Goal: Task Accomplishment & Management: Manage account settings

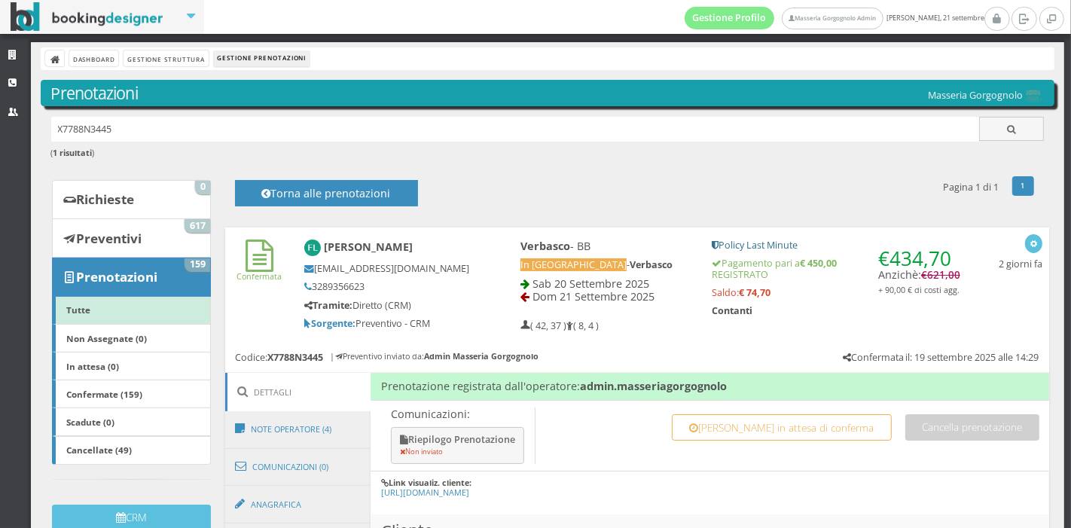
click at [478, 292] on div "Francesco Lippolis francescolippolis@hotmail.com 3289356623 Tramite: Diretto (C…" at bounding box center [397, 284] width 206 height 103
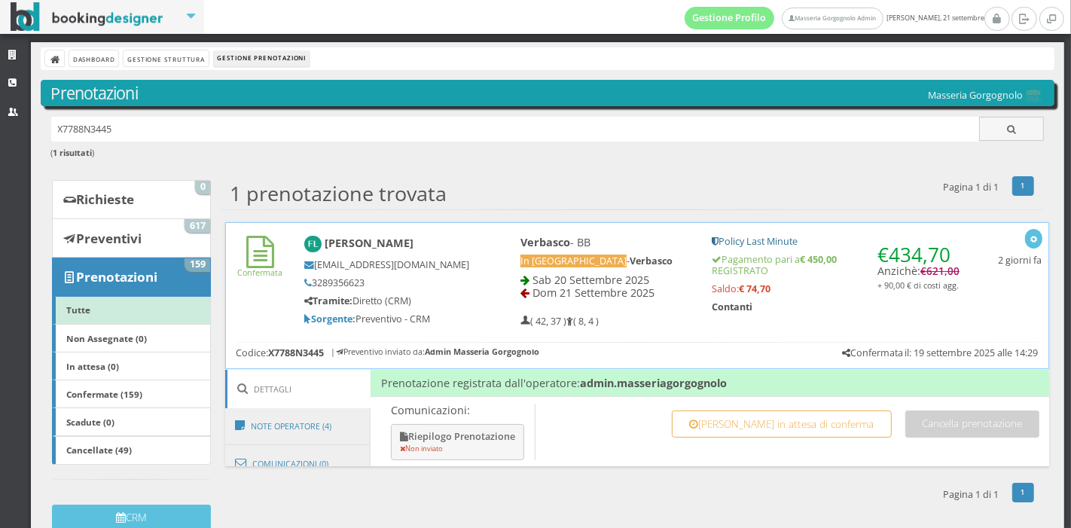
scroll to position [21, 0]
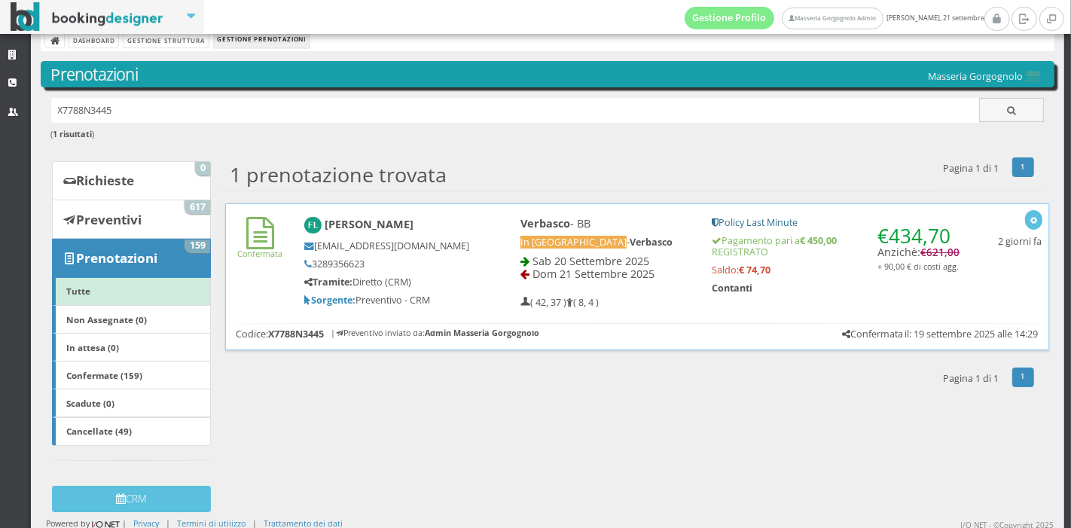
click at [470, 292] on div "Francesco Lippolis francescolippolis@hotmail.com 3289356623 Tramite: Diretto (C…" at bounding box center [387, 261] width 185 height 103
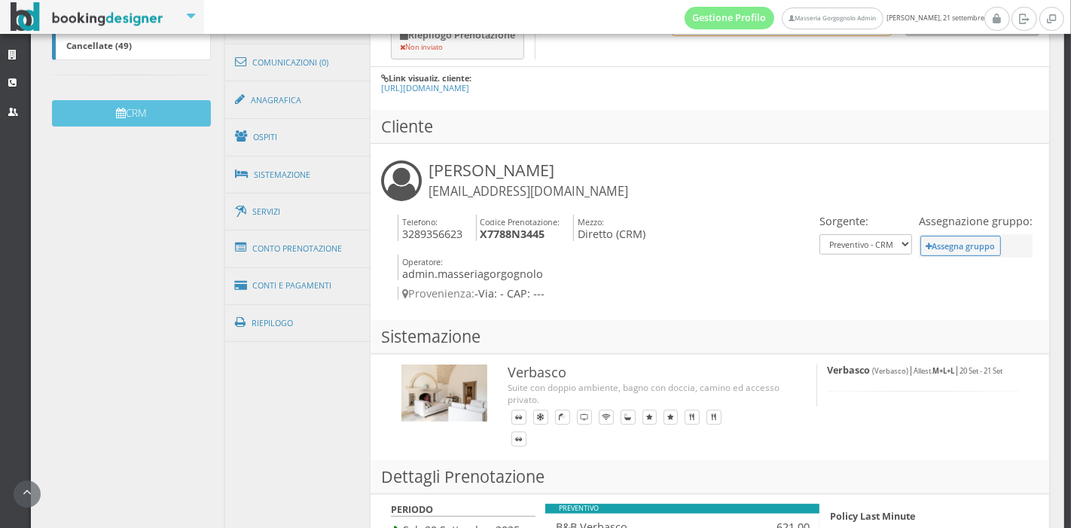
scroll to position [450, 0]
click at [303, 248] on link "Conto Prenotazione" at bounding box center [298, 248] width 146 height 39
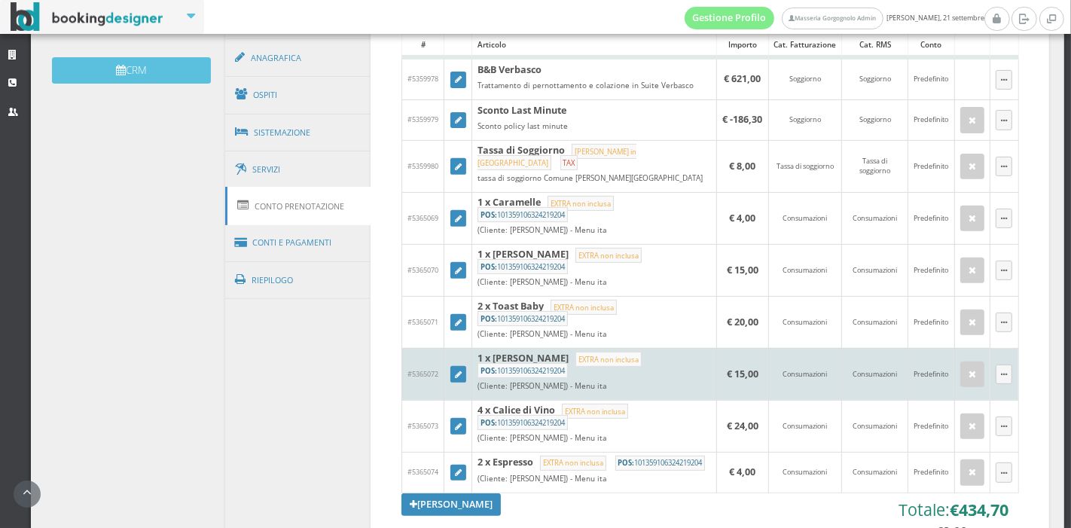
scroll to position [481, 0]
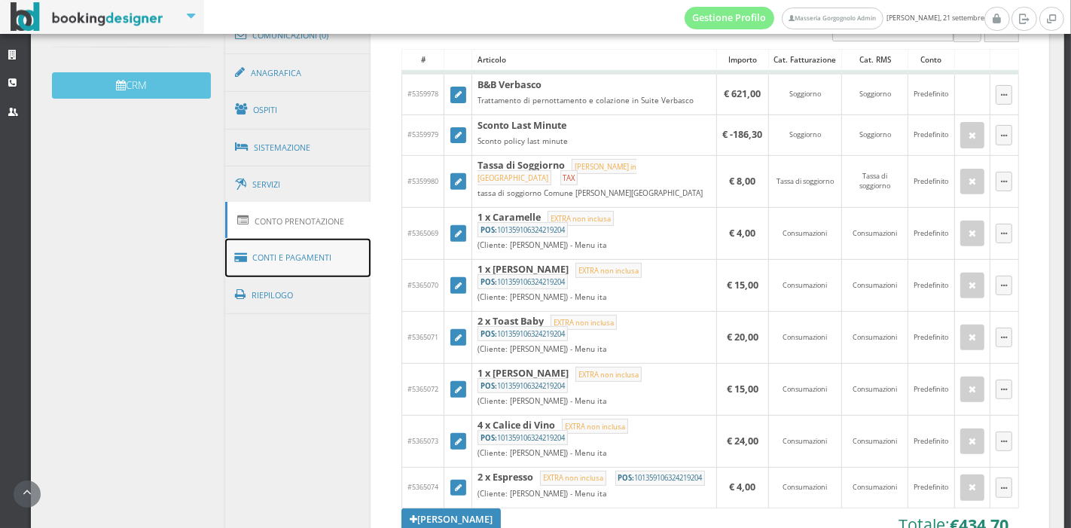
click at [273, 252] on link "Conti e Pagamenti" at bounding box center [298, 258] width 146 height 38
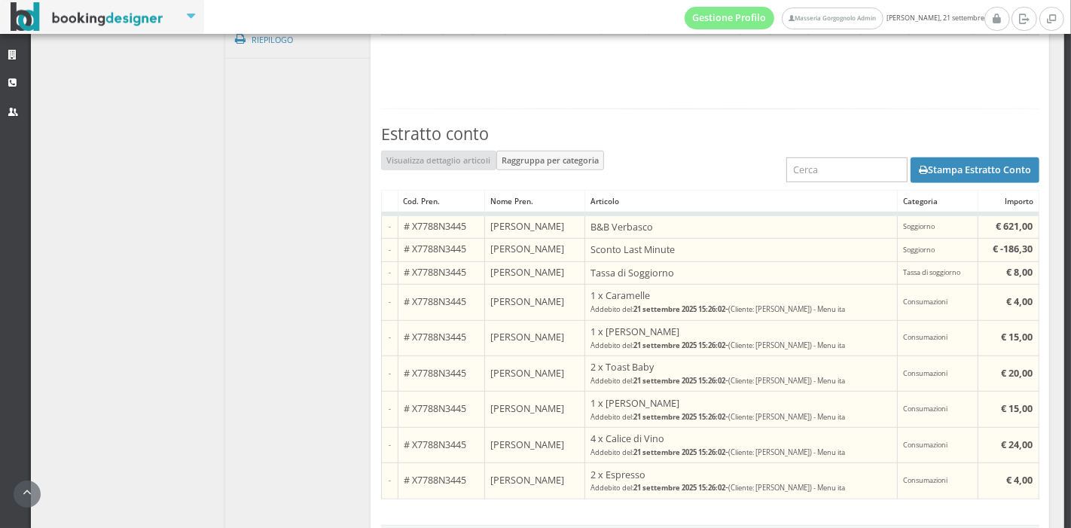
scroll to position [771, 0]
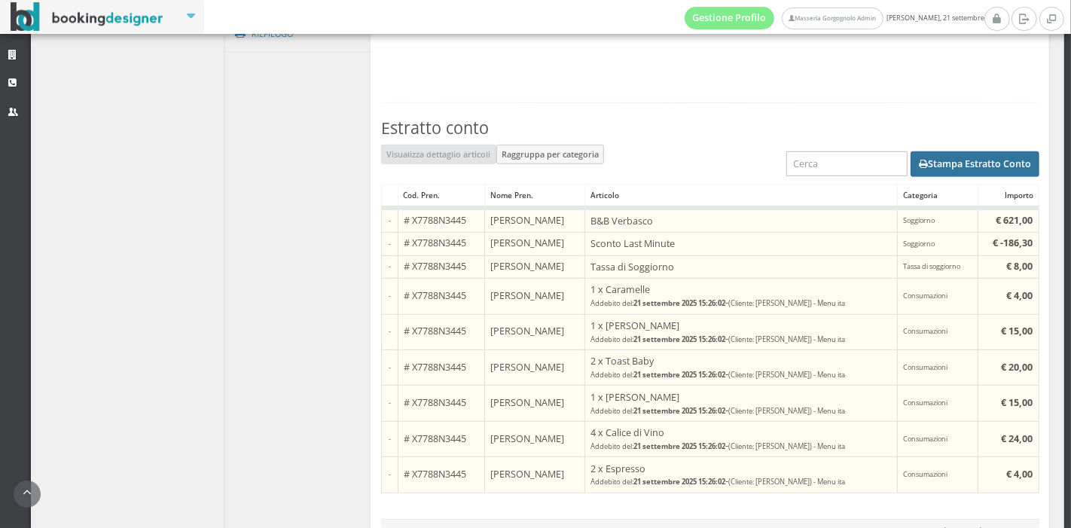
click at [944, 164] on button "Stampa Estratto Conto" at bounding box center [975, 164] width 129 height 26
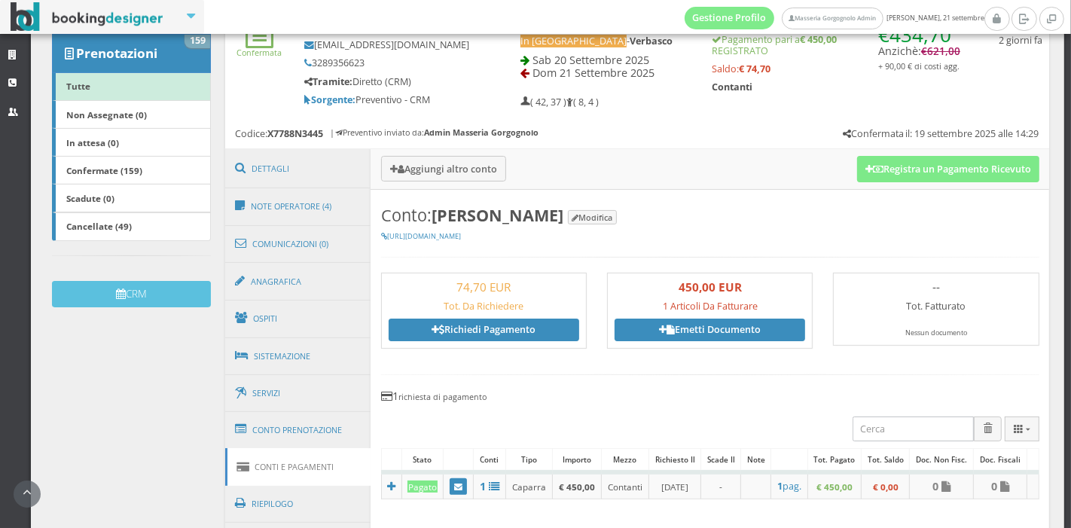
scroll to position [248, 0]
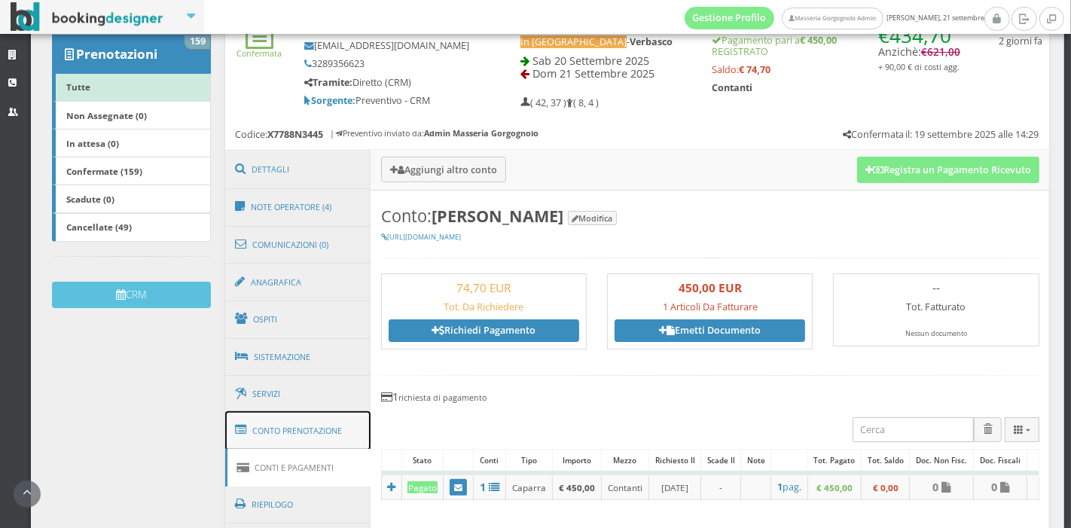
click at [284, 423] on link "Conto Prenotazione" at bounding box center [298, 430] width 146 height 39
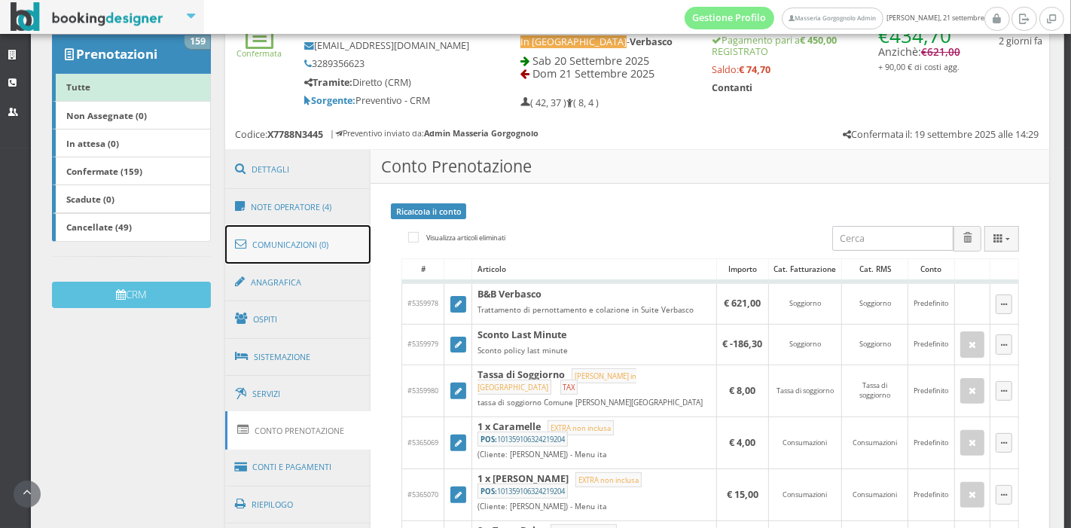
click at [297, 240] on link "Comunicazioni (0)" at bounding box center [298, 244] width 146 height 39
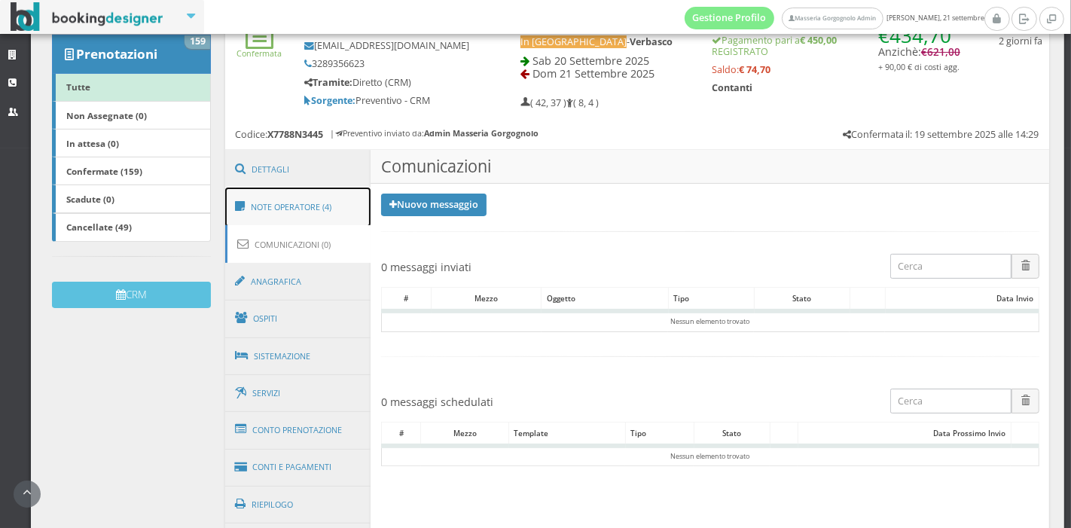
click at [301, 210] on link "Note Operatore (4)" at bounding box center [298, 207] width 146 height 39
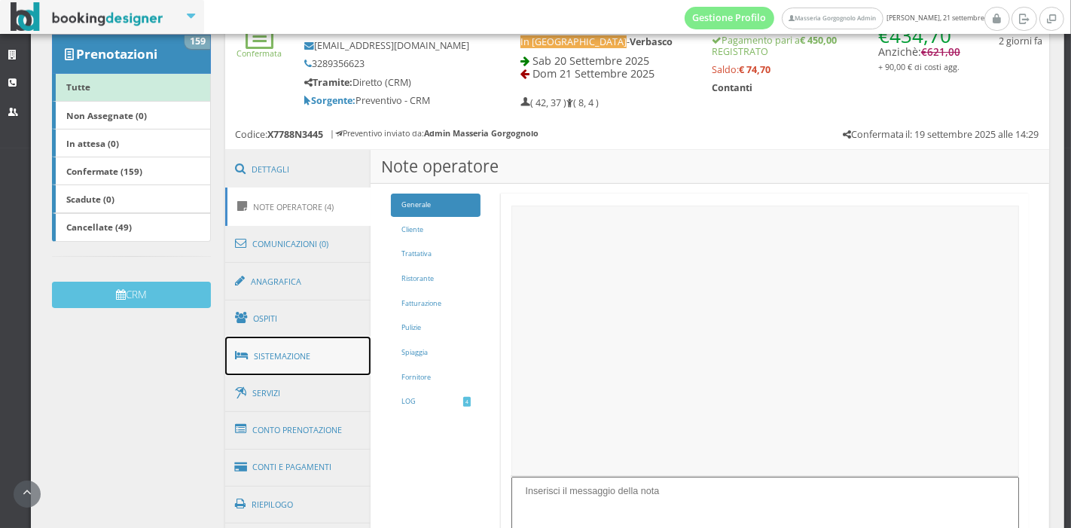
click at [297, 353] on link "Sistemazione" at bounding box center [298, 356] width 146 height 39
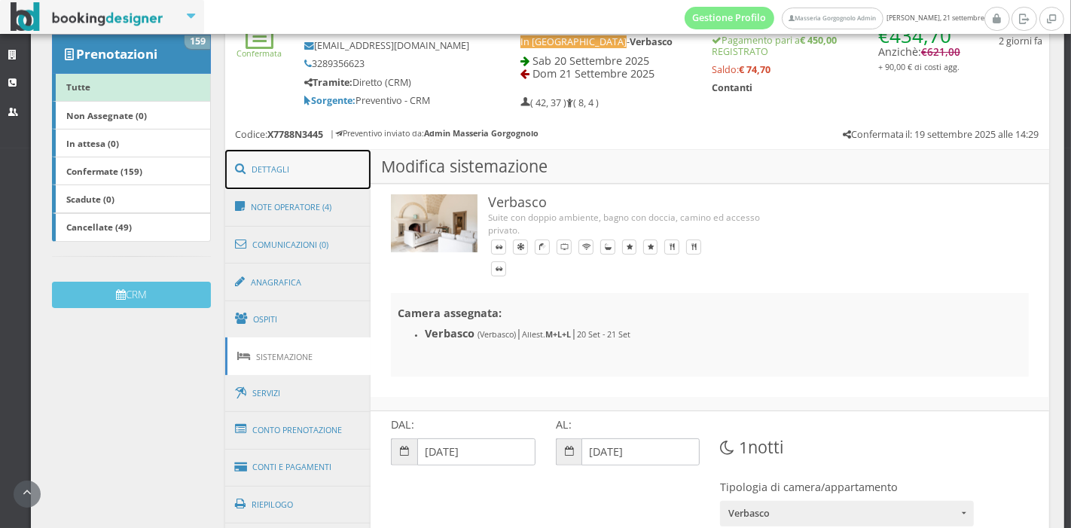
click at [300, 175] on link "Dettagli" at bounding box center [298, 169] width 146 height 39
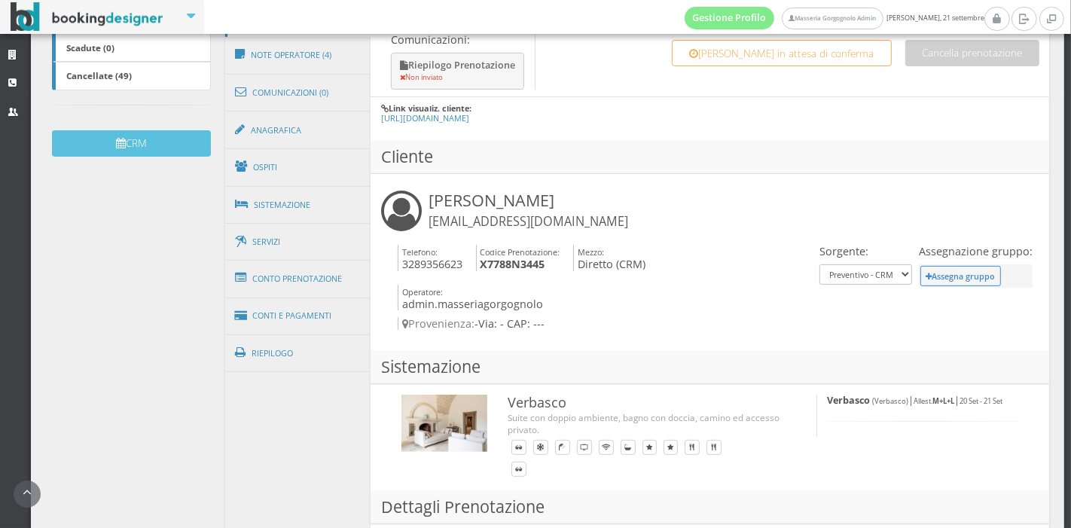
scroll to position [415, 0]
click at [307, 277] on link "Conto Prenotazione" at bounding box center [298, 279] width 146 height 39
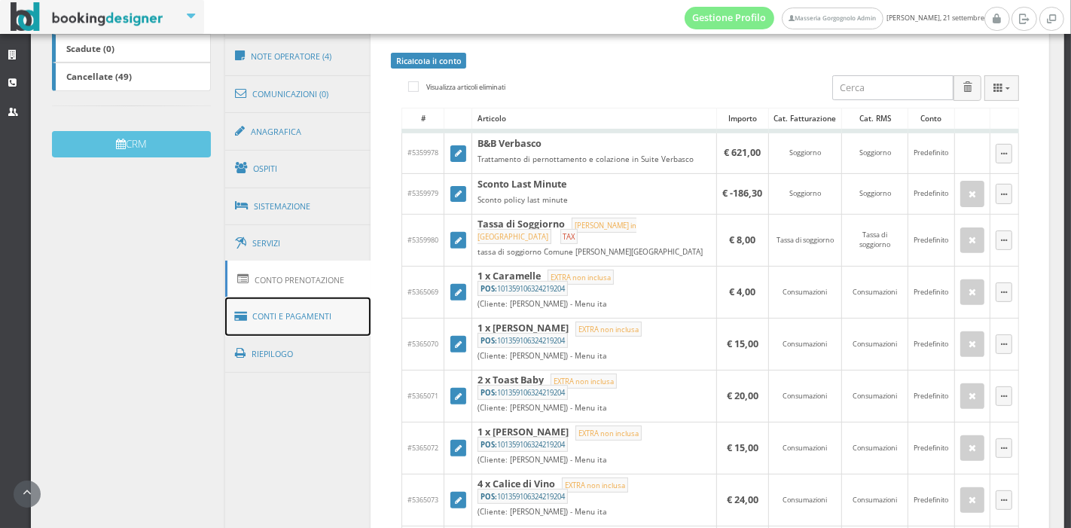
click at [301, 310] on link "Conti e Pagamenti" at bounding box center [298, 317] width 146 height 38
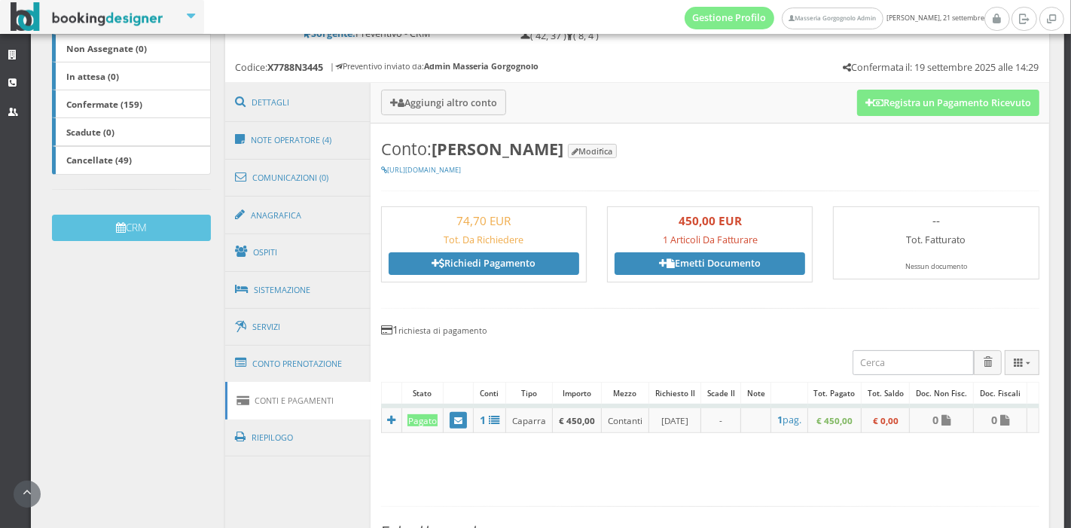
scroll to position [323, 0]
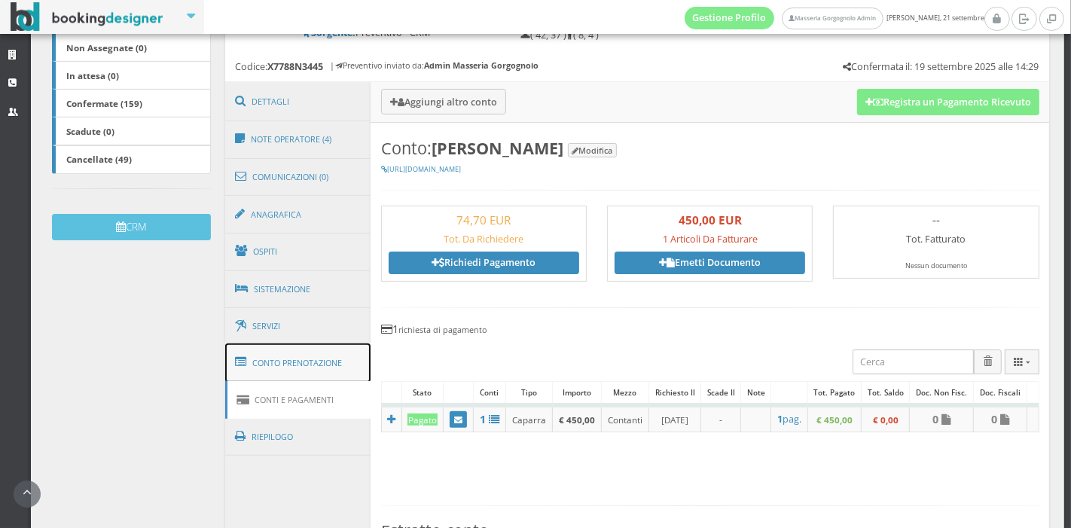
click at [329, 347] on link "Conto Prenotazione" at bounding box center [298, 363] width 146 height 39
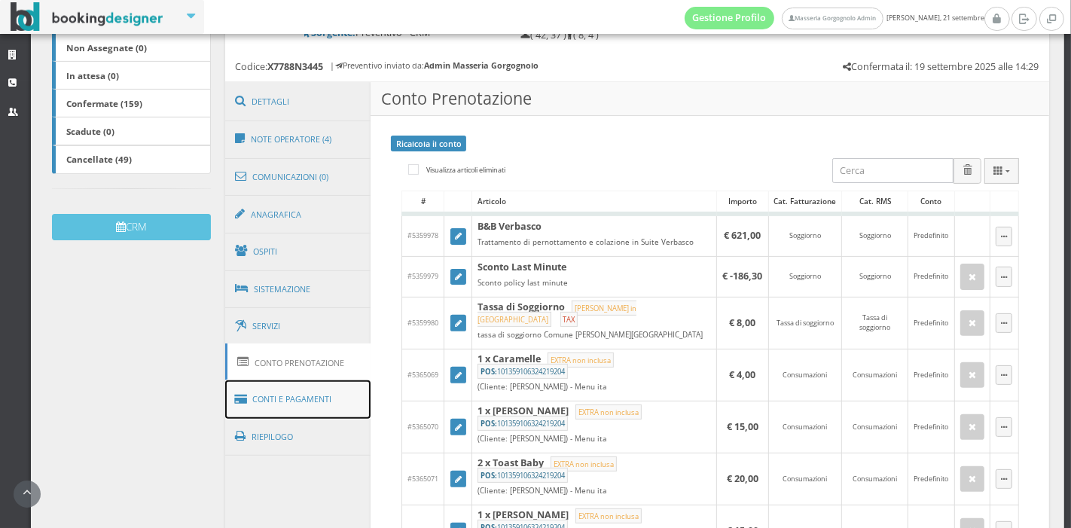
click at [318, 394] on link "Conti e Pagamenti" at bounding box center [298, 400] width 146 height 38
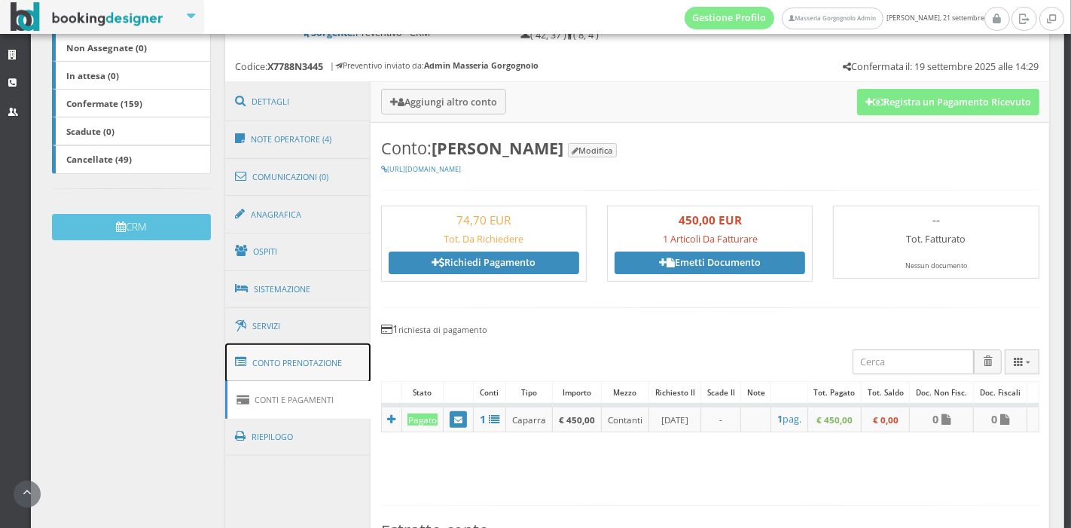
click at [313, 361] on link "Conto Prenotazione" at bounding box center [298, 363] width 146 height 39
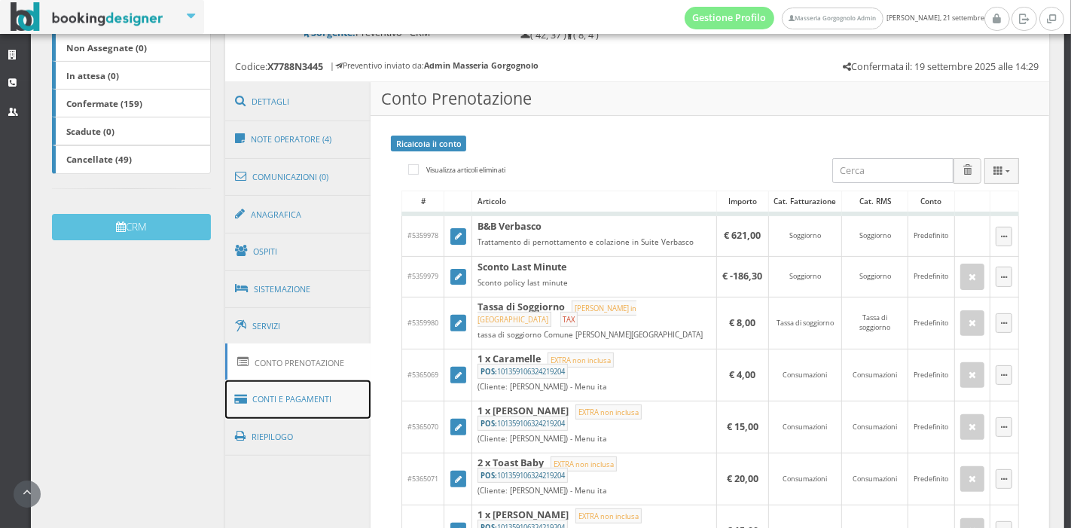
click at [257, 402] on link "Conti e Pagamenti" at bounding box center [298, 400] width 146 height 38
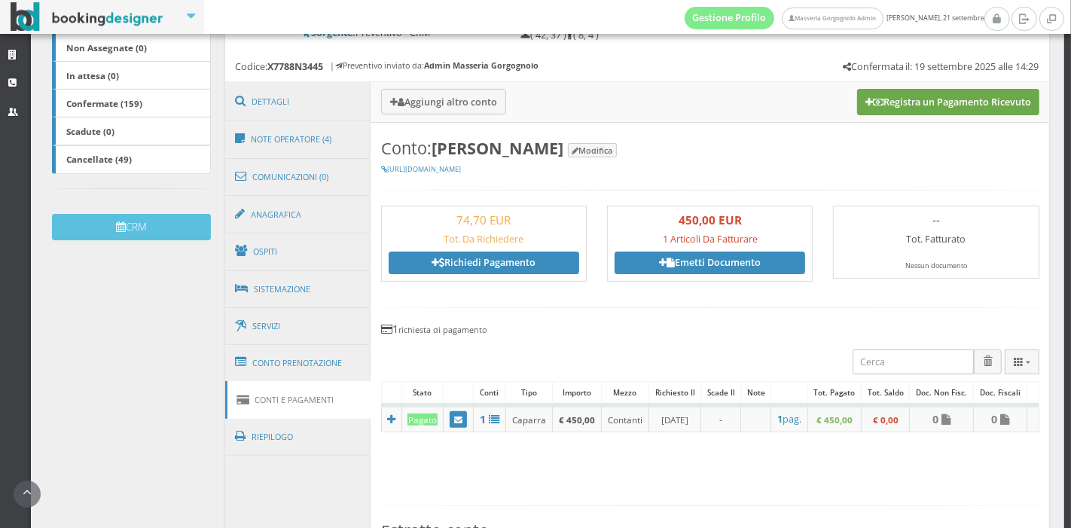
click at [857, 109] on button "Registra un Pagamento Ricevuto" at bounding box center [948, 102] width 182 height 26
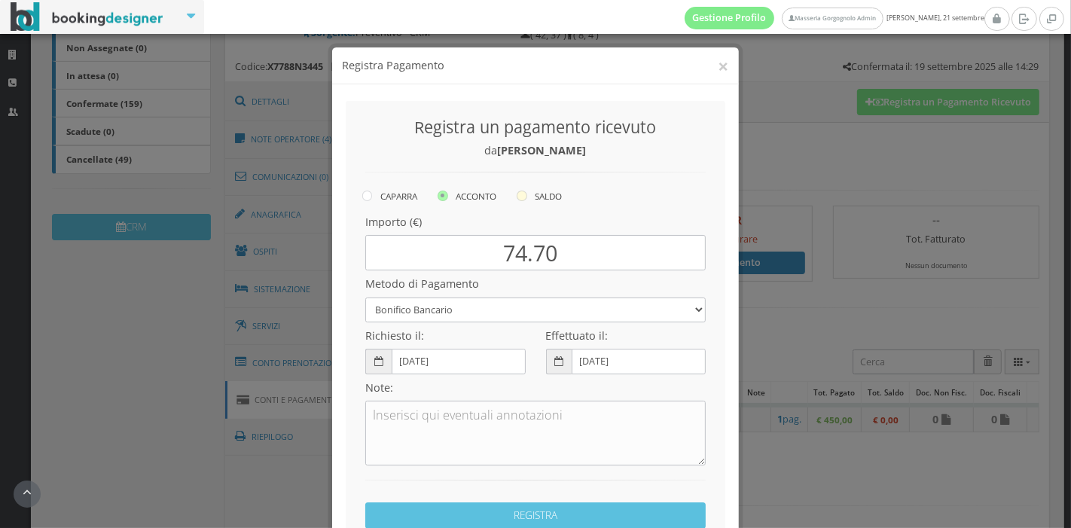
click at [519, 200] on icon at bounding box center [522, 196] width 11 height 11
radio input "true"
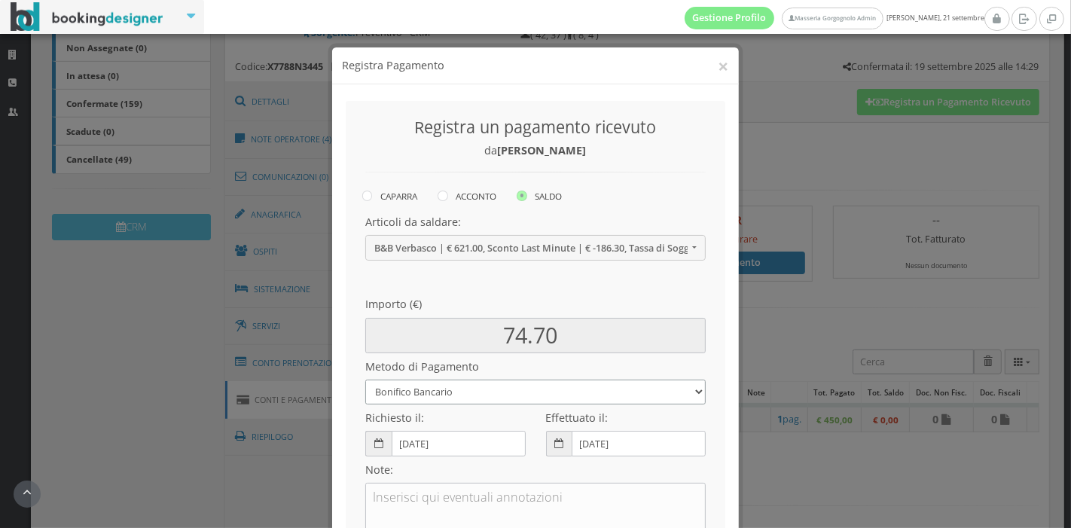
click at [464, 394] on select "Bonifico Bancario Carta di Credito Pay By Link Contanti Assegno Bancario Assegn…" at bounding box center [535, 392] width 341 height 25
select select
click at [365, 380] on select "Bonifico Bancario Carta di Credito Pay By Link Contanti Assegno Bancario Assegn…" at bounding box center [535, 392] width 341 height 25
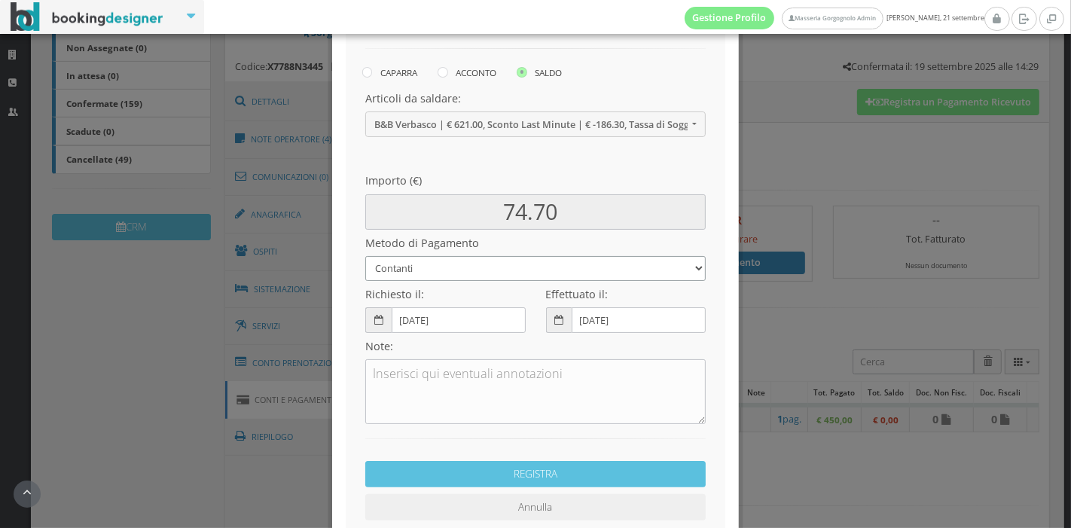
scroll to position [141, 0]
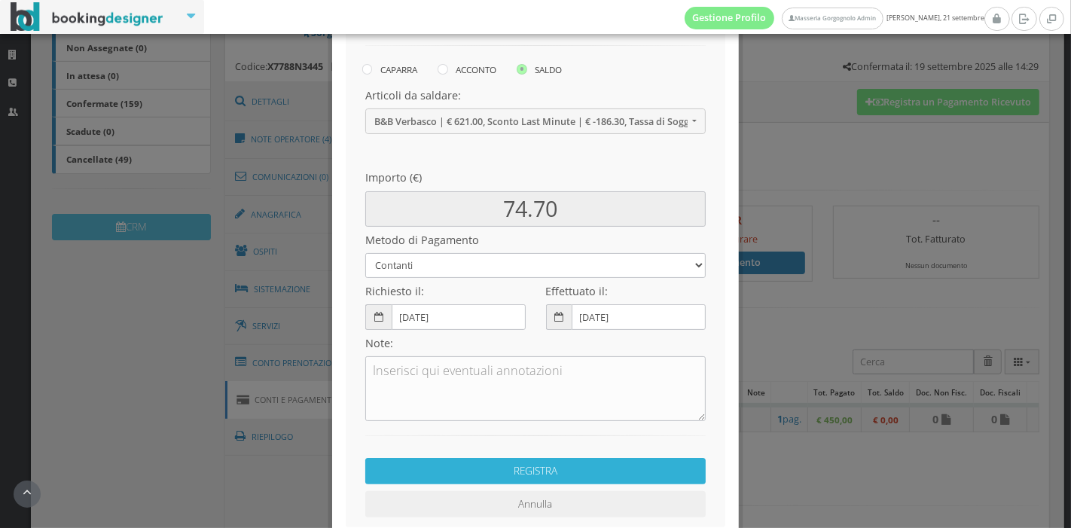
click at [533, 468] on button "REGISTRA" at bounding box center [535, 471] width 341 height 26
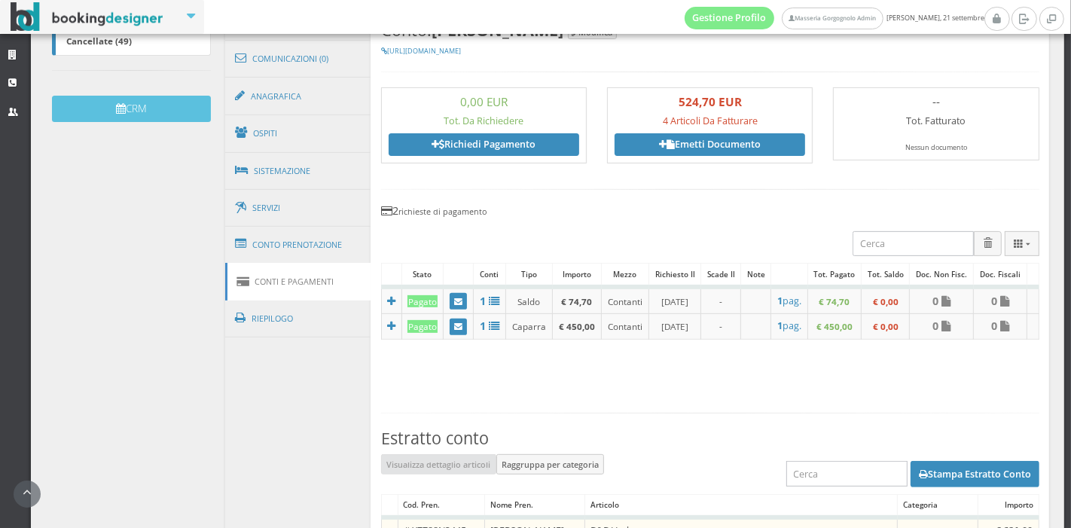
scroll to position [0, 0]
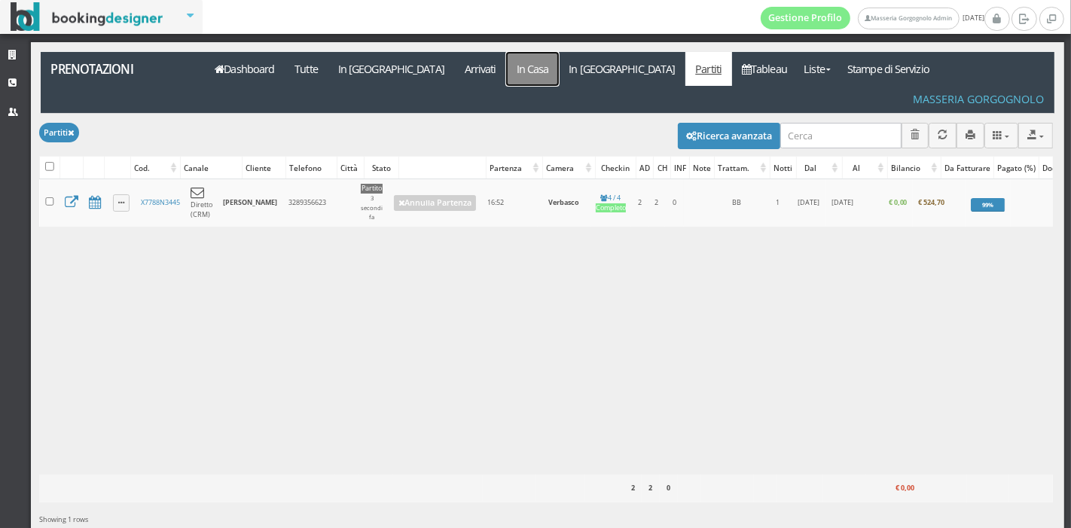
click at [506, 61] on link "In Casa" at bounding box center [532, 69] width 53 height 34
